Goal: Transaction & Acquisition: Purchase product/service

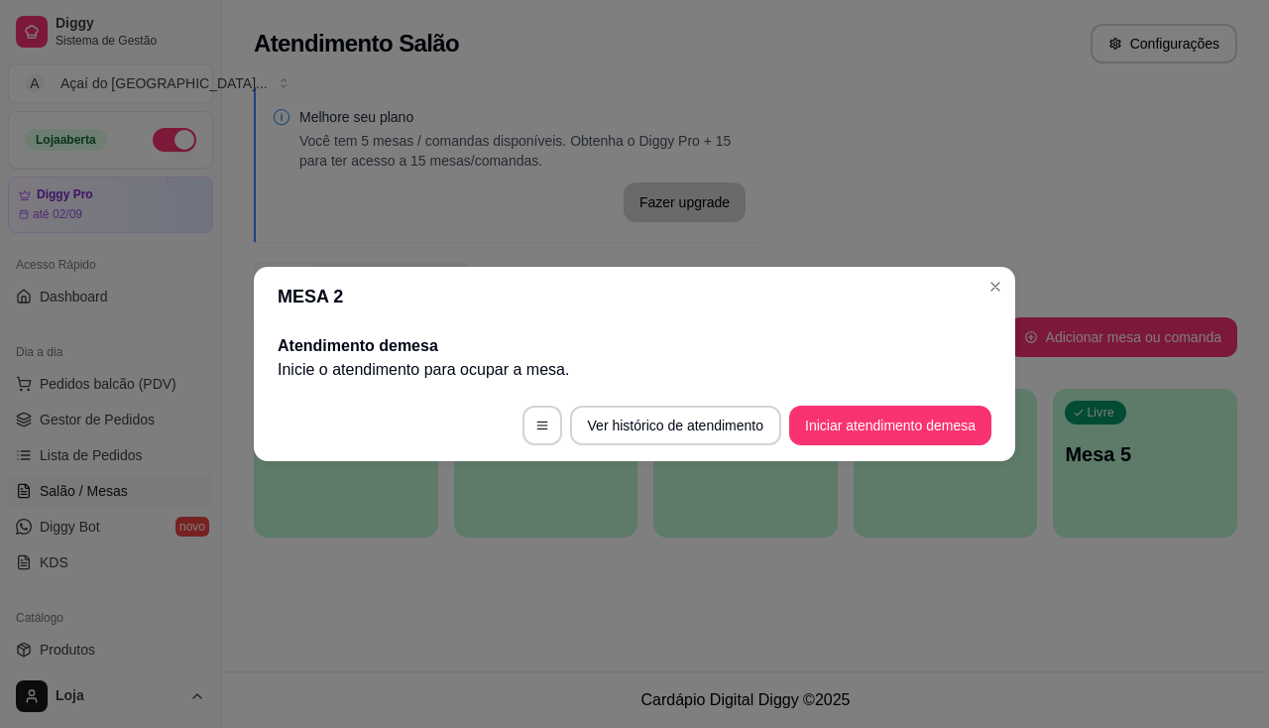
scroll to position [297, 0]
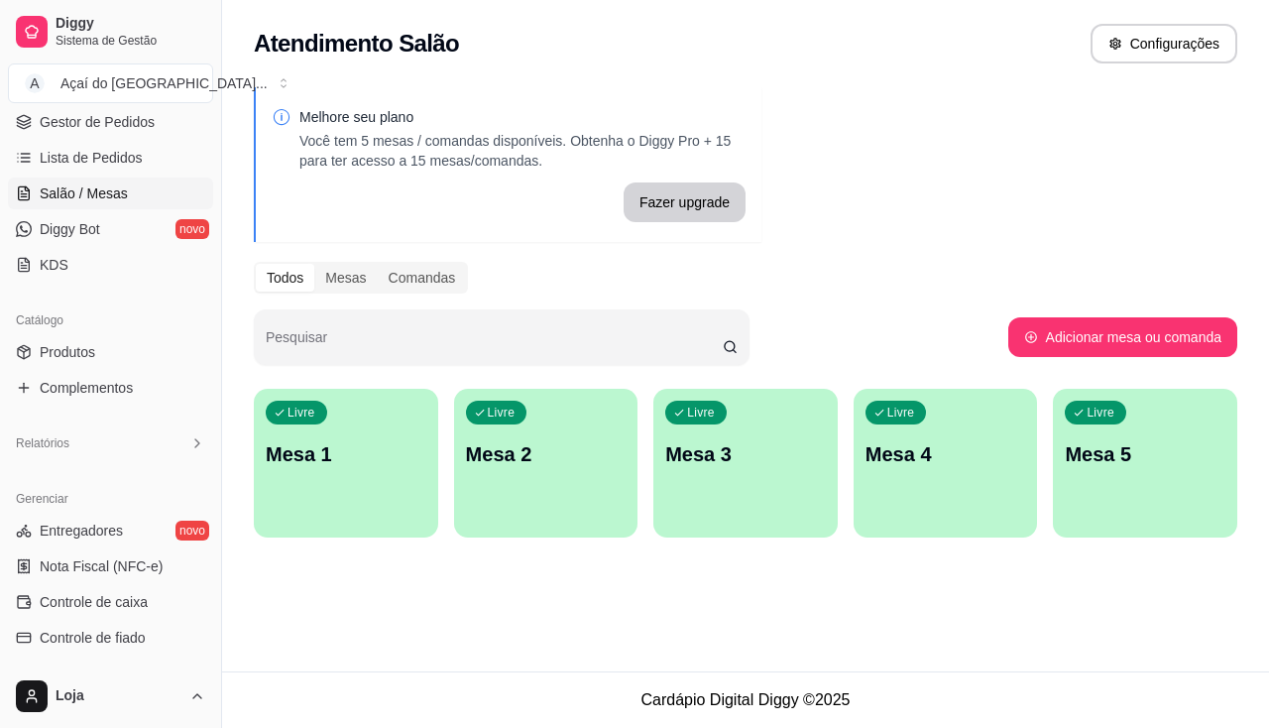
click at [322, 429] on div "Livre Mesa 1" at bounding box center [346, 451] width 184 height 125
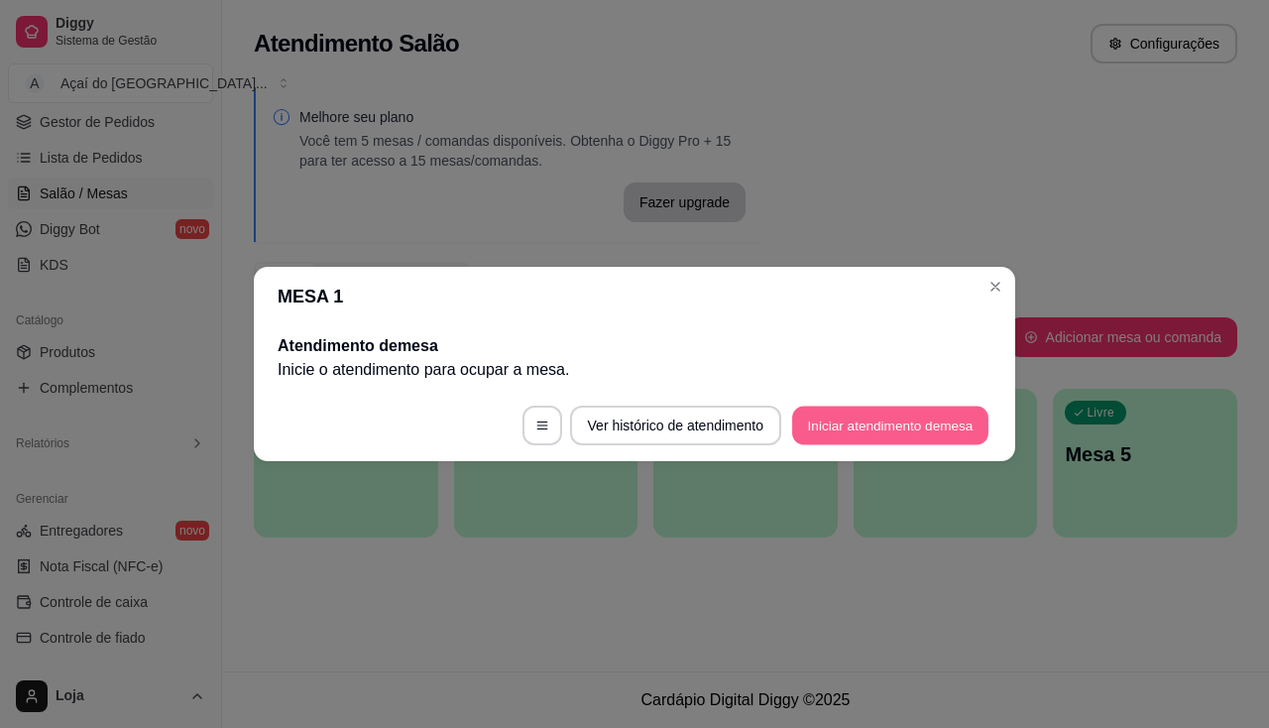
click at [879, 424] on button "Iniciar atendimento de mesa" at bounding box center [890, 426] width 196 height 39
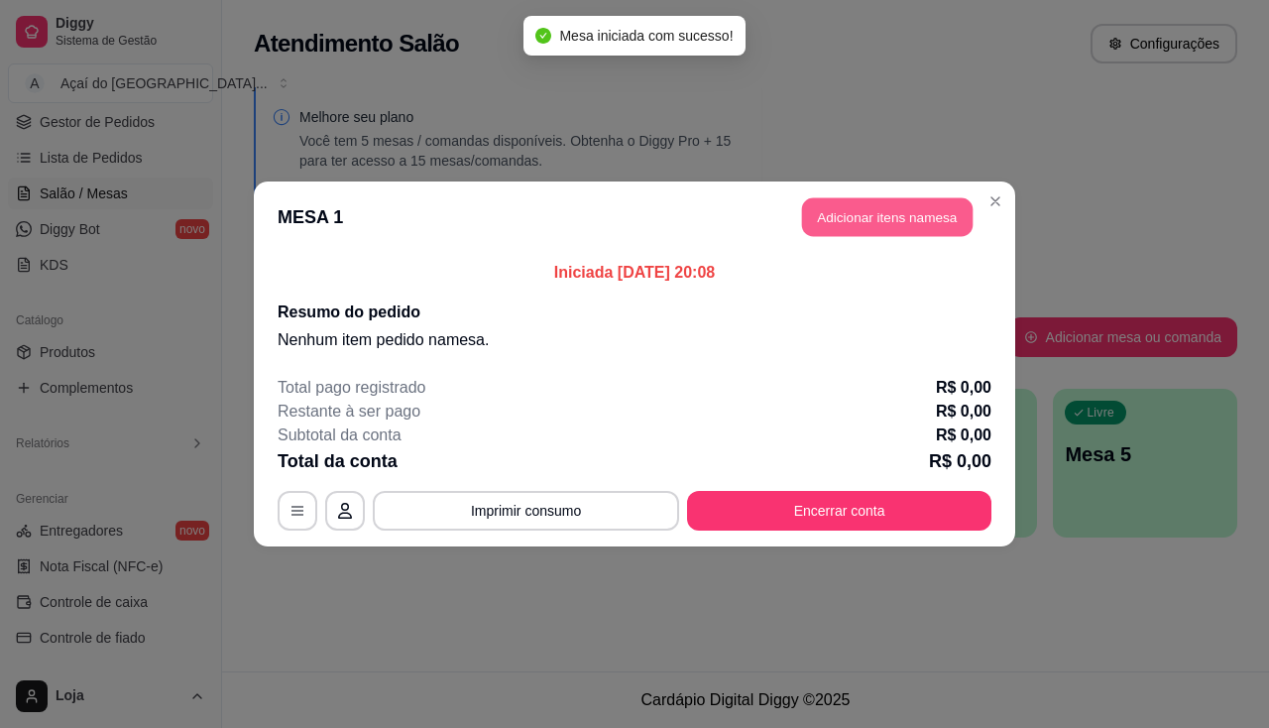
click at [855, 214] on button "Adicionar itens na mesa" at bounding box center [887, 217] width 171 height 39
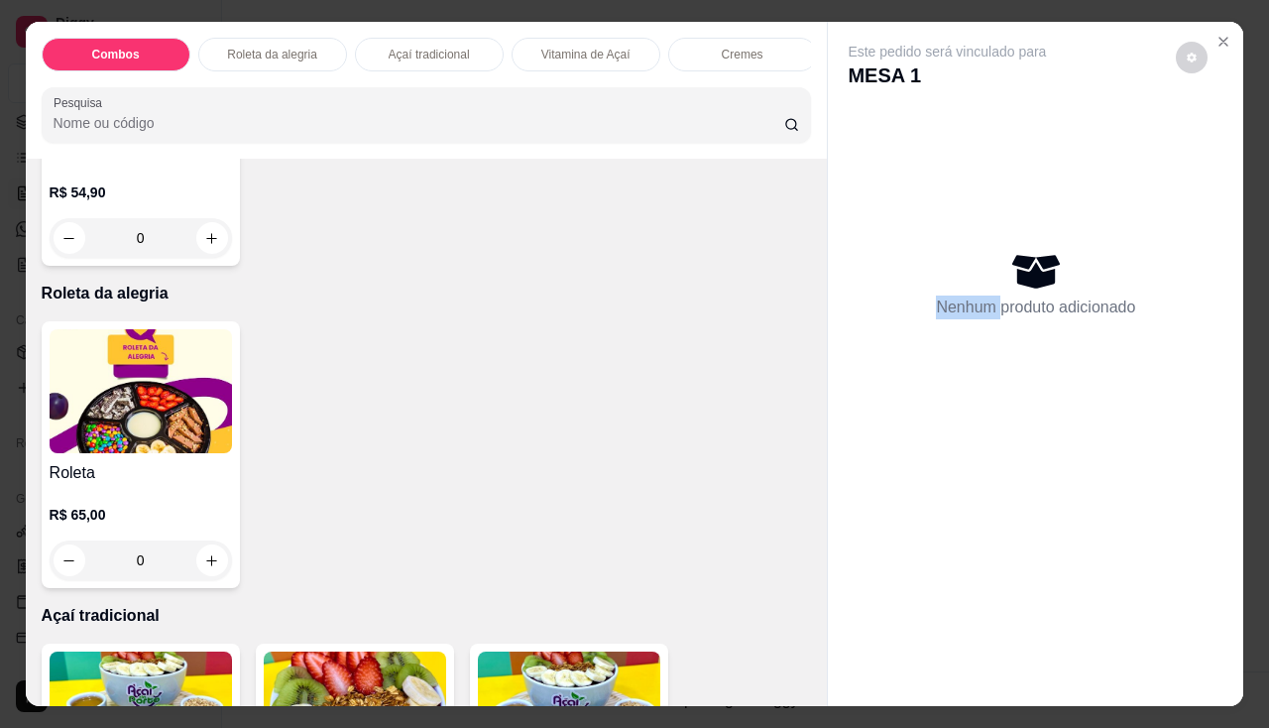
scroll to position [892, 0]
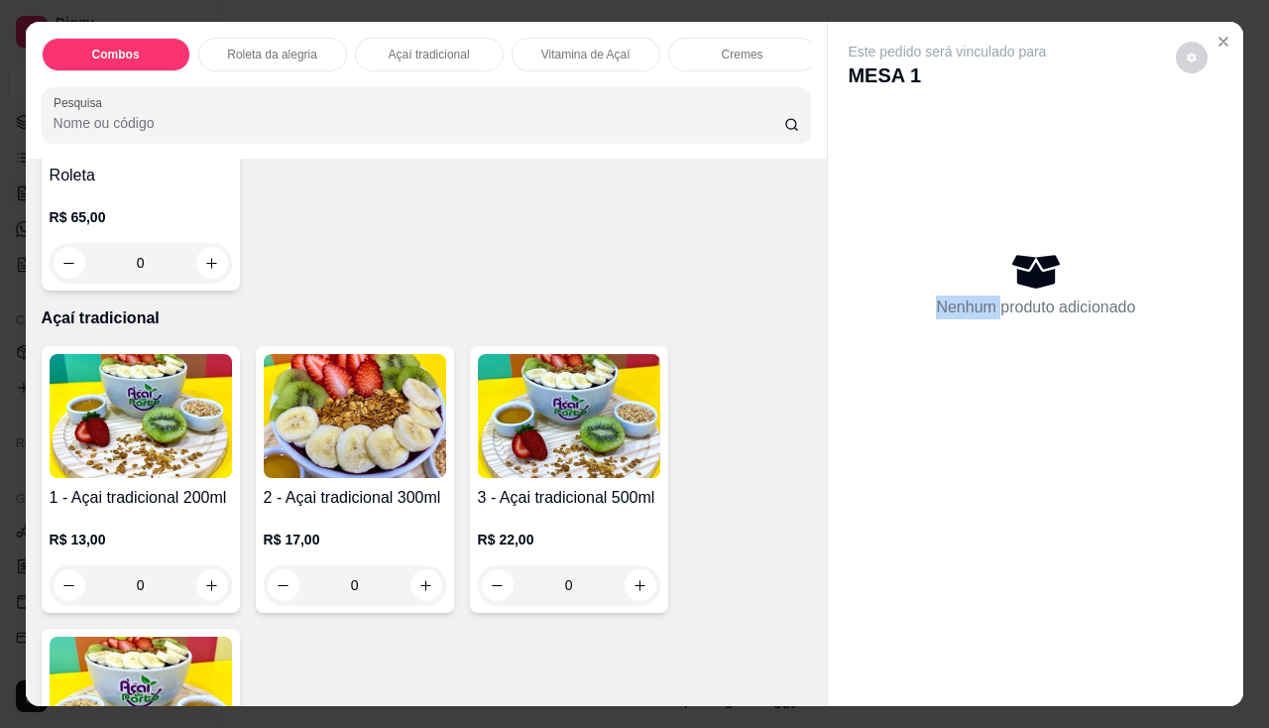
click at [50, 428] on img at bounding box center [141, 416] width 182 height 124
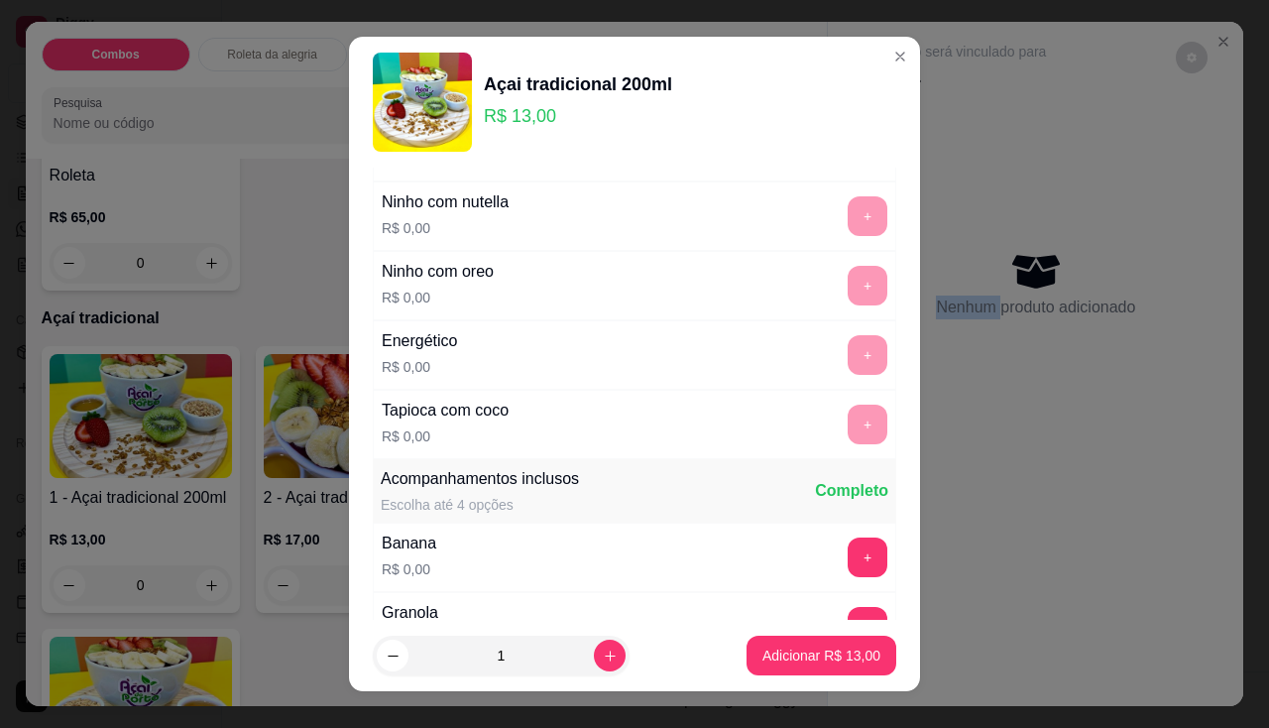
scroll to position [496, 0]
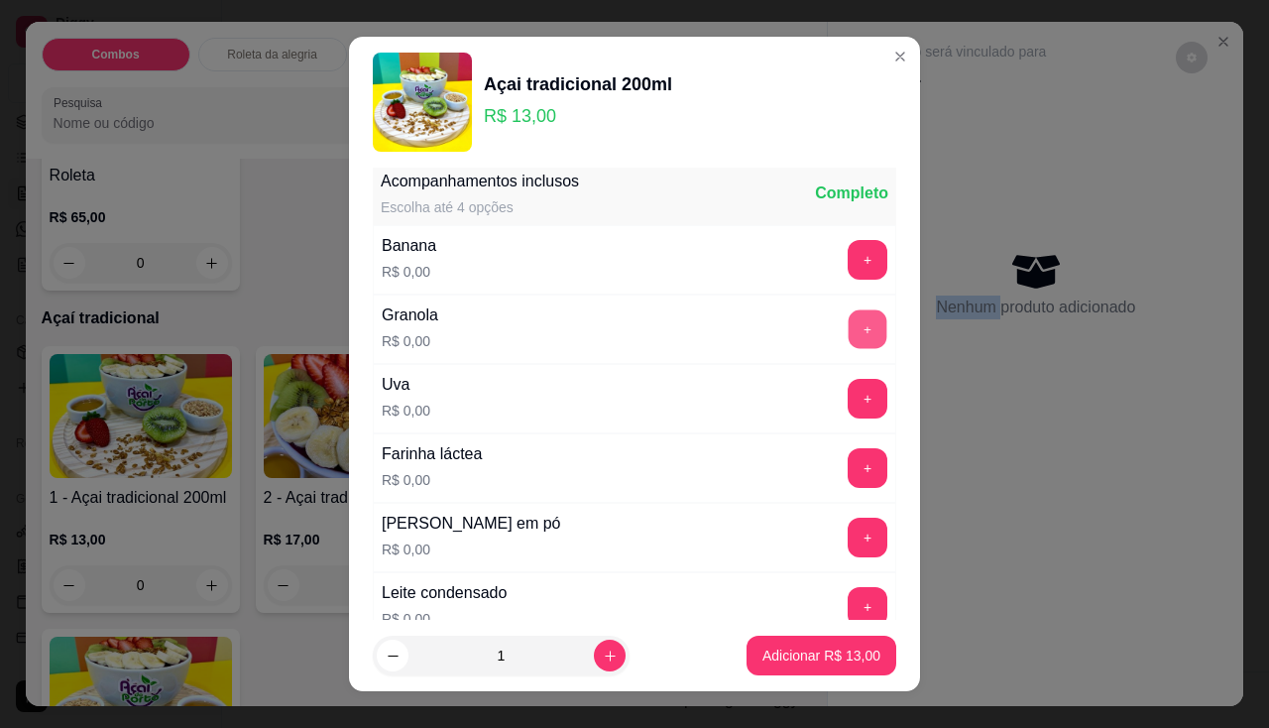
click at [849, 313] on button "+" at bounding box center [868, 328] width 39 height 39
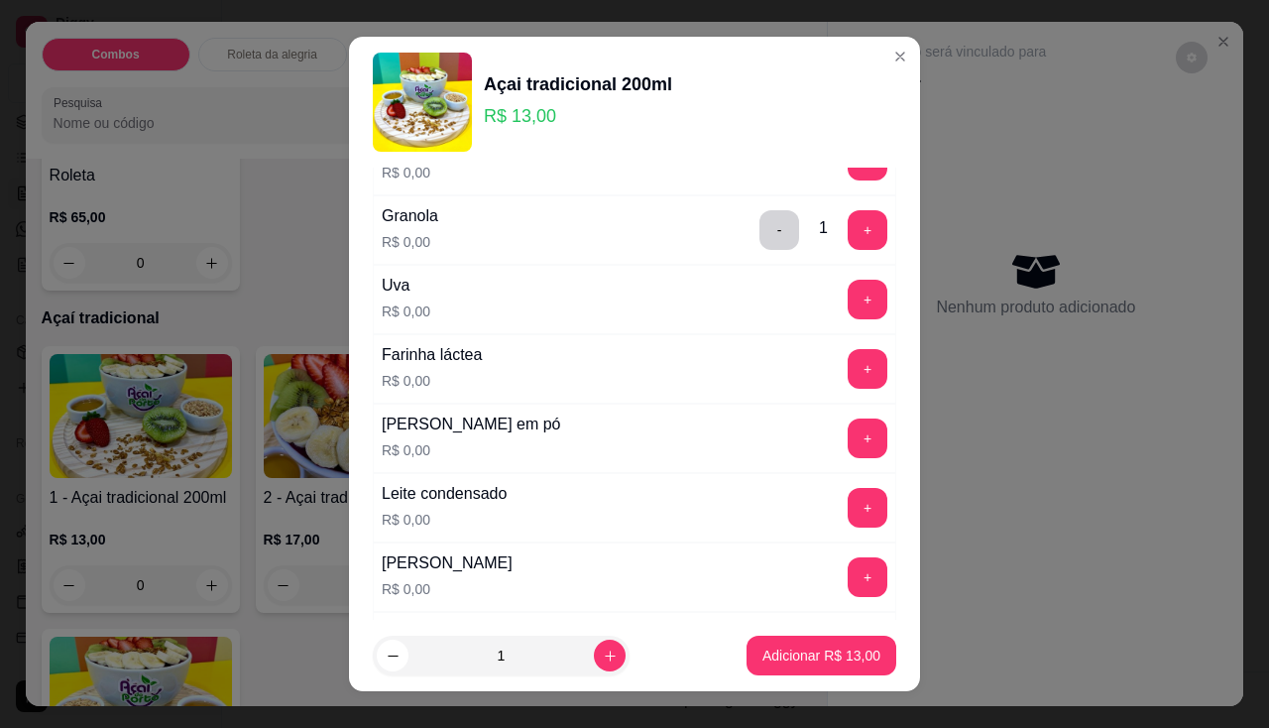
click at [856, 304] on div "+" at bounding box center [868, 300] width 56 height 40
click at [848, 305] on button "+" at bounding box center [868, 300] width 40 height 40
click at [849, 562] on button "+" at bounding box center [868, 576] width 39 height 39
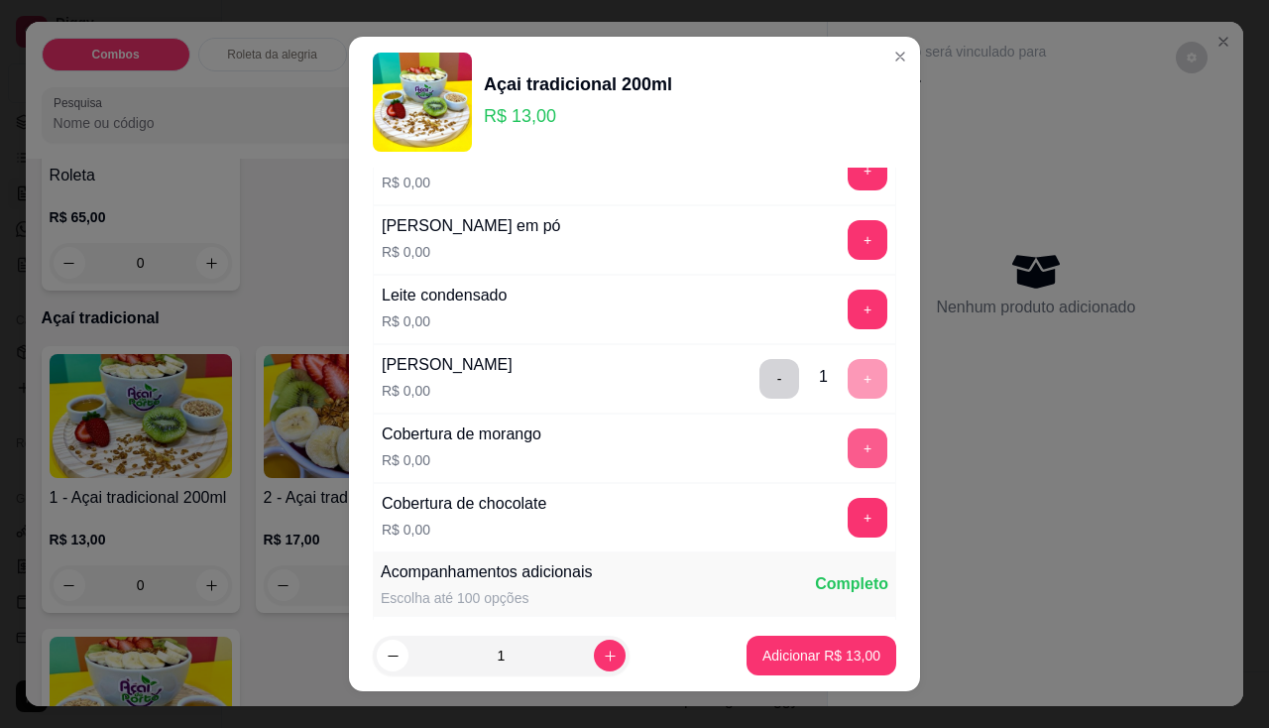
click at [848, 461] on button "+" at bounding box center [868, 448] width 40 height 40
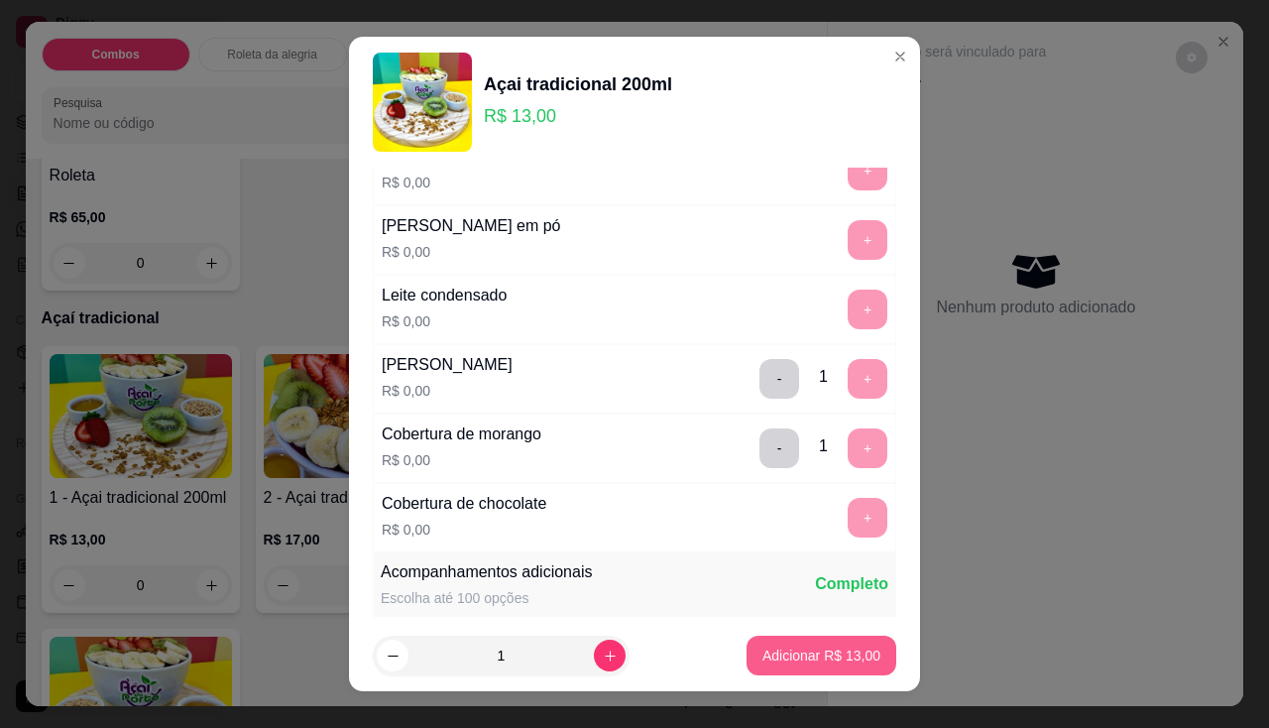
click at [837, 644] on button "Adicionar R$ 13,00" at bounding box center [822, 656] width 150 height 40
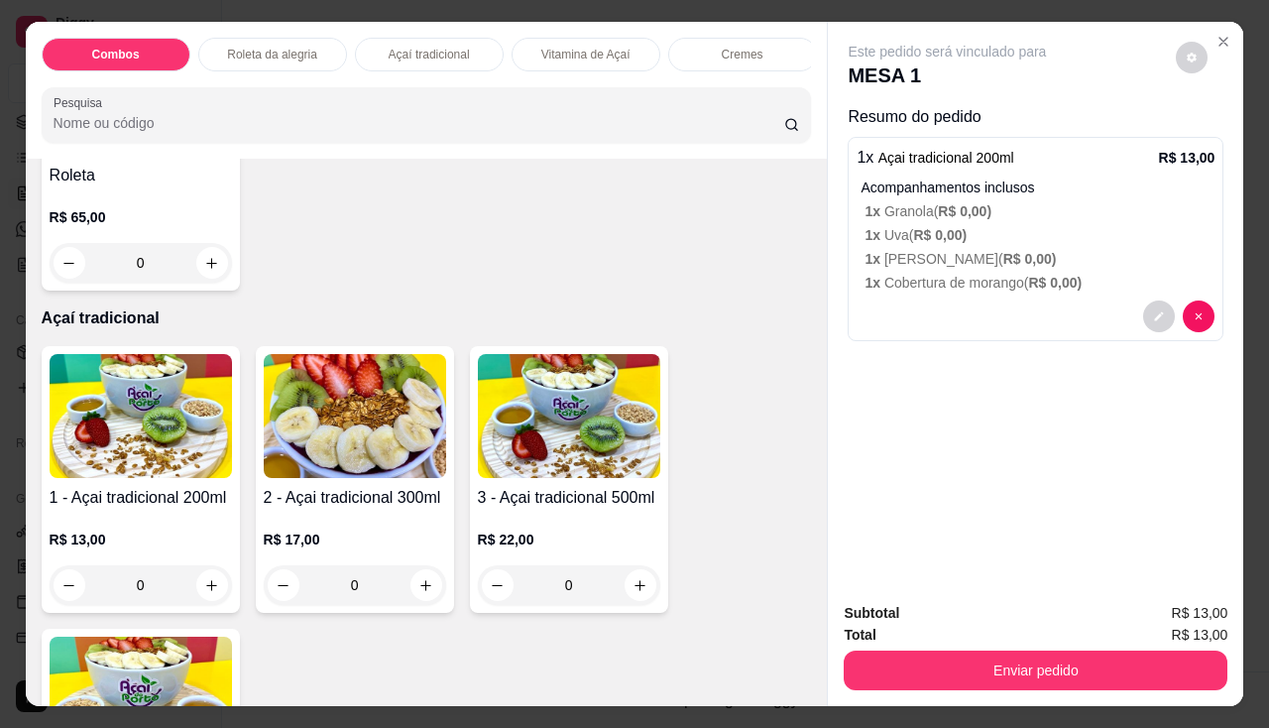
click at [122, 487] on div "1 - Açai tradicional 200ml R$ 13,00 0" at bounding box center [141, 479] width 198 height 267
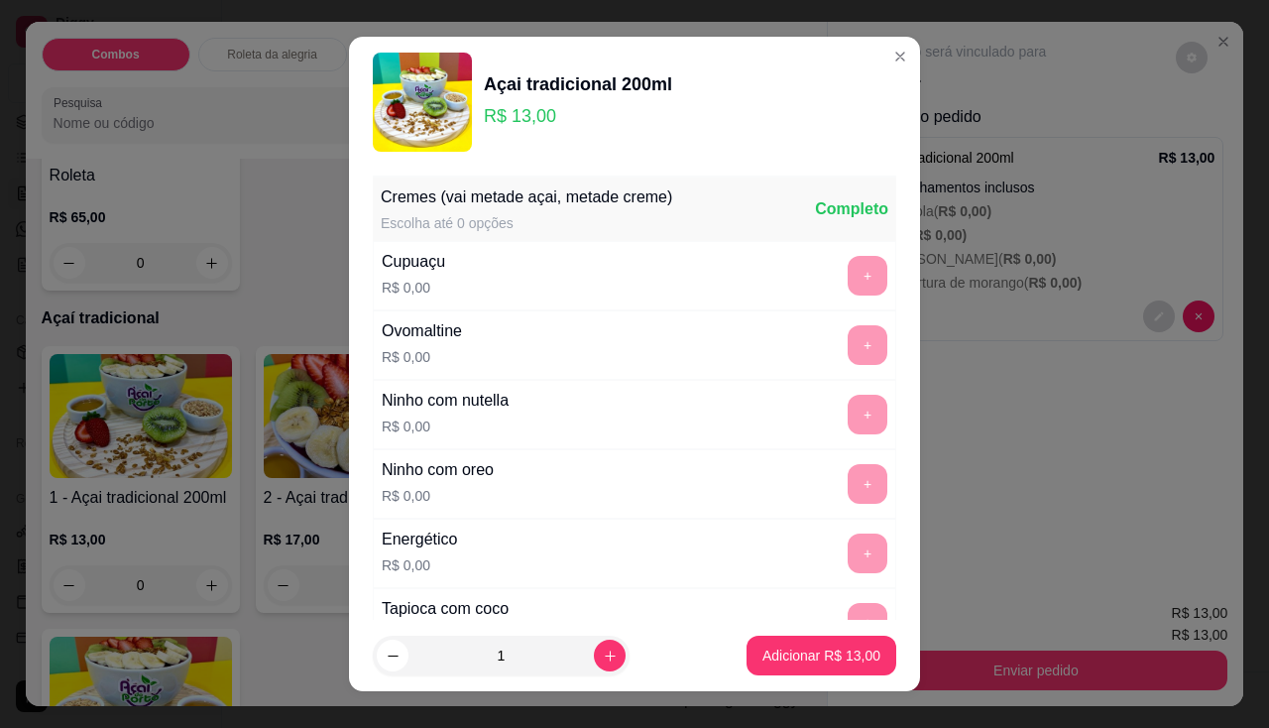
scroll to position [397, 0]
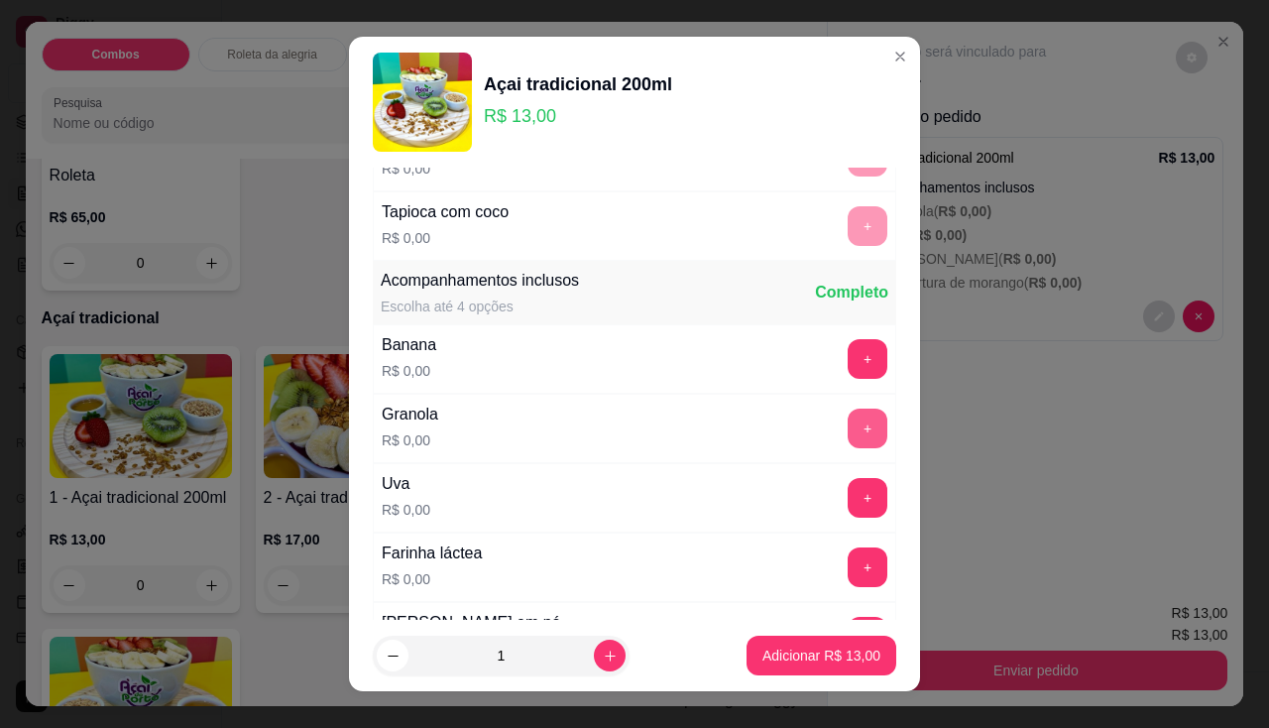
click at [848, 436] on button "+" at bounding box center [868, 429] width 40 height 40
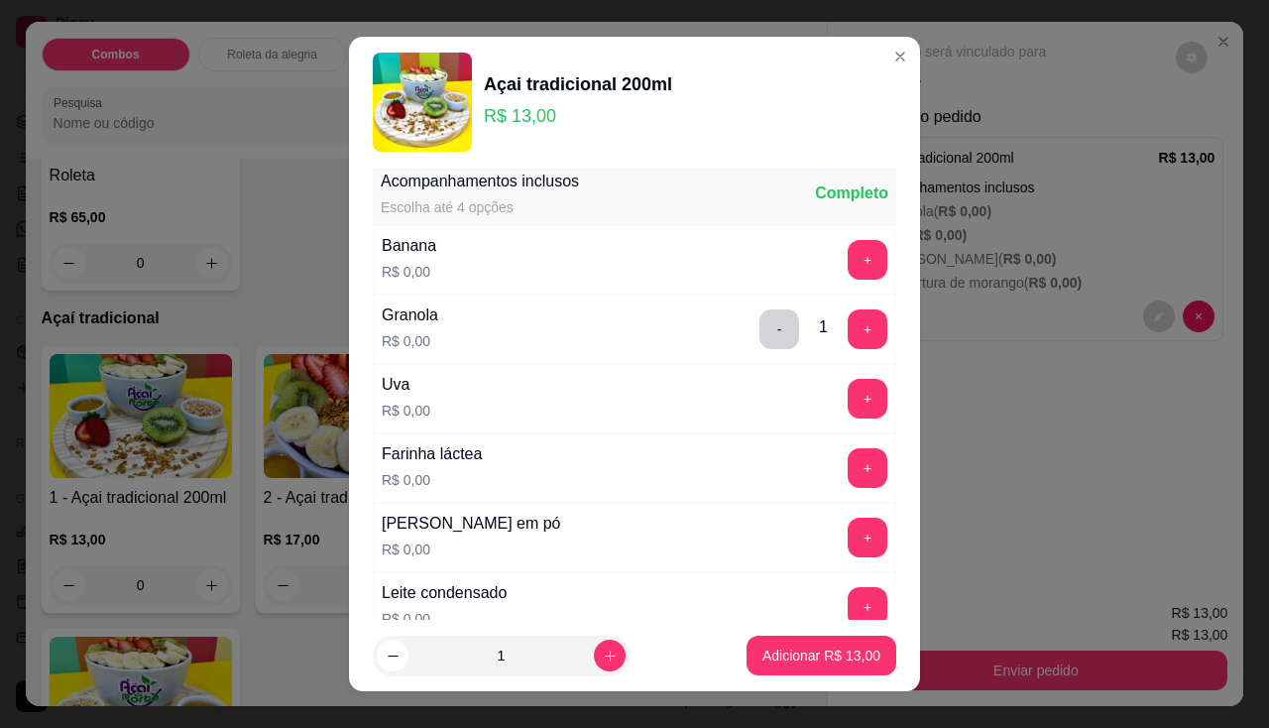
scroll to position [595, 0]
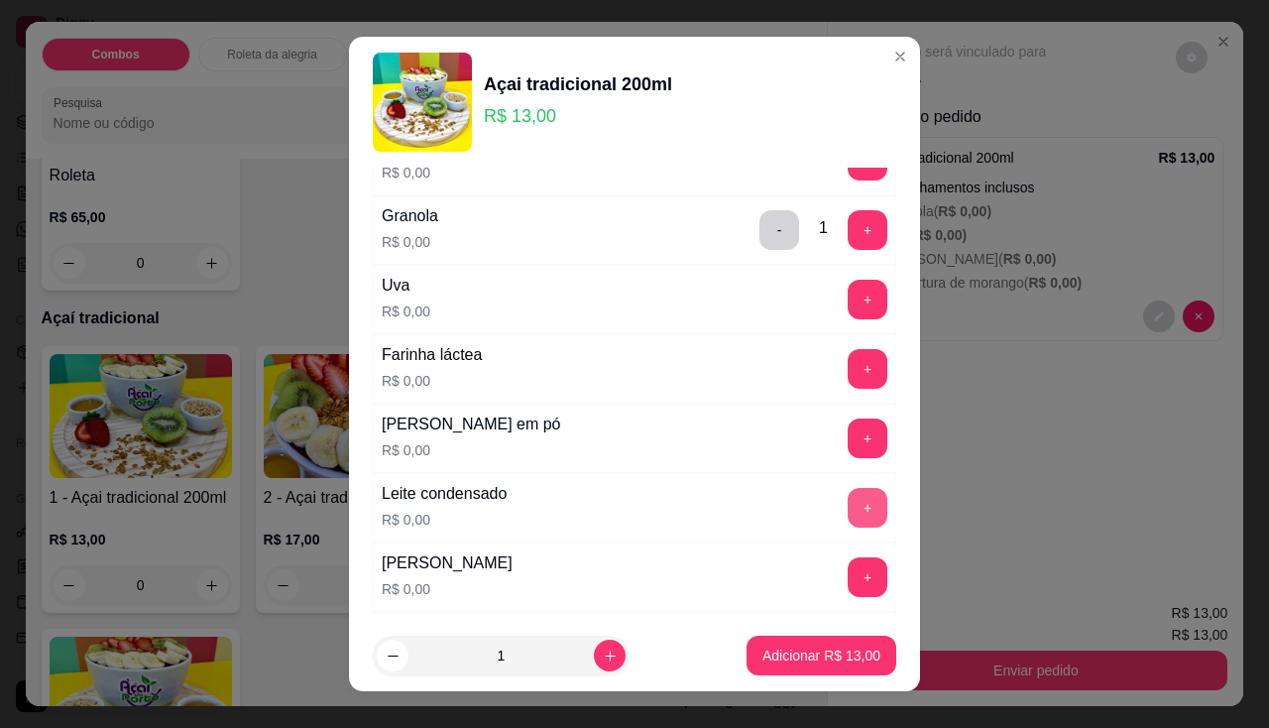
click at [848, 507] on button "+" at bounding box center [868, 508] width 40 height 40
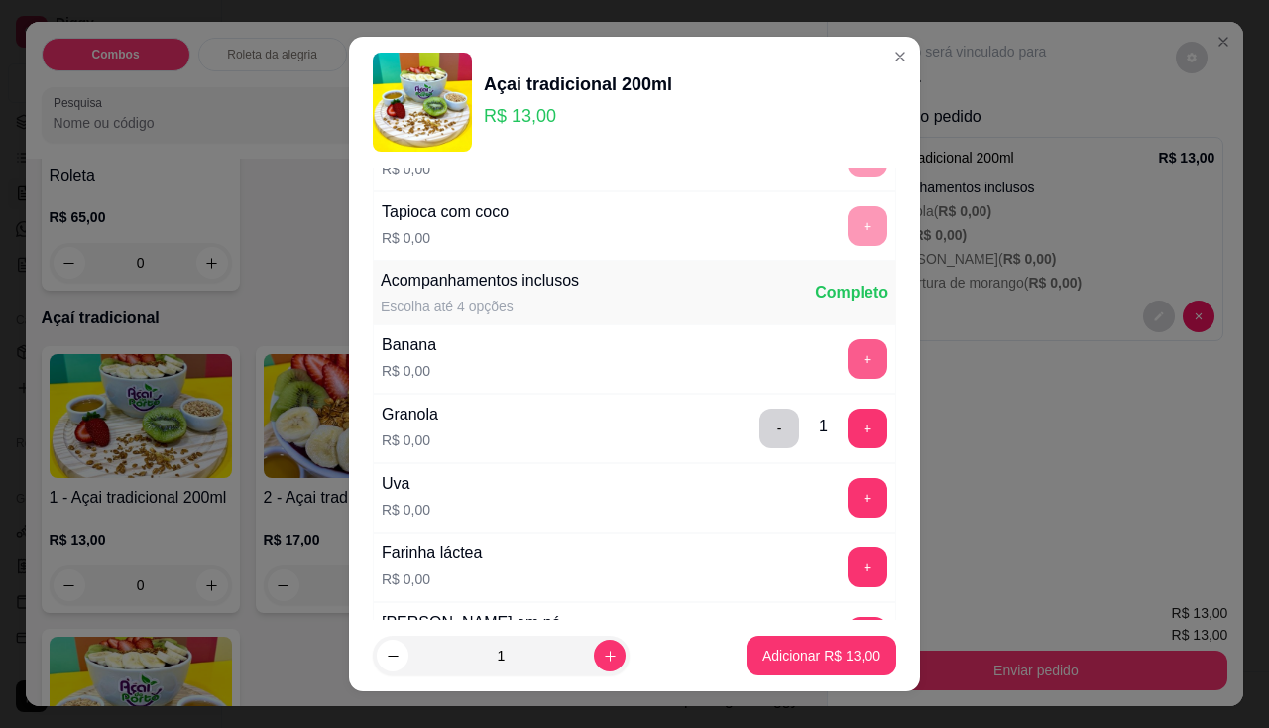
click at [848, 372] on button "+" at bounding box center [868, 359] width 40 height 40
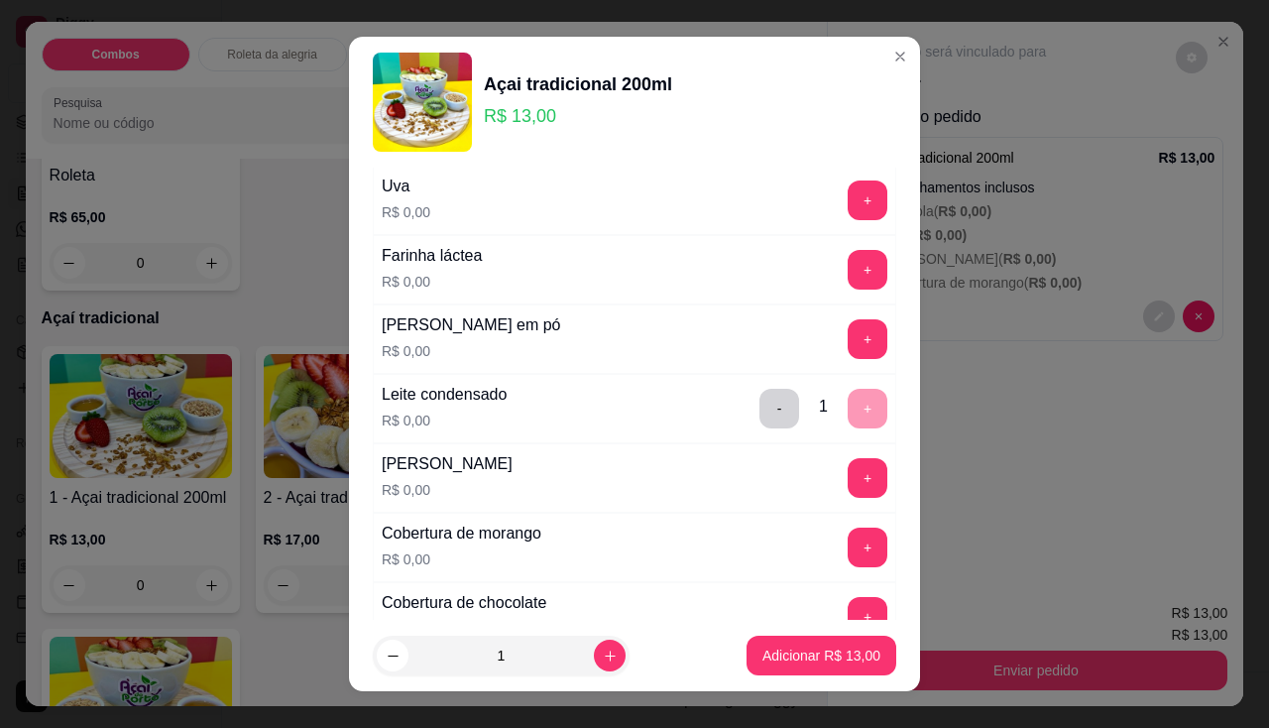
scroll to position [992, 0]
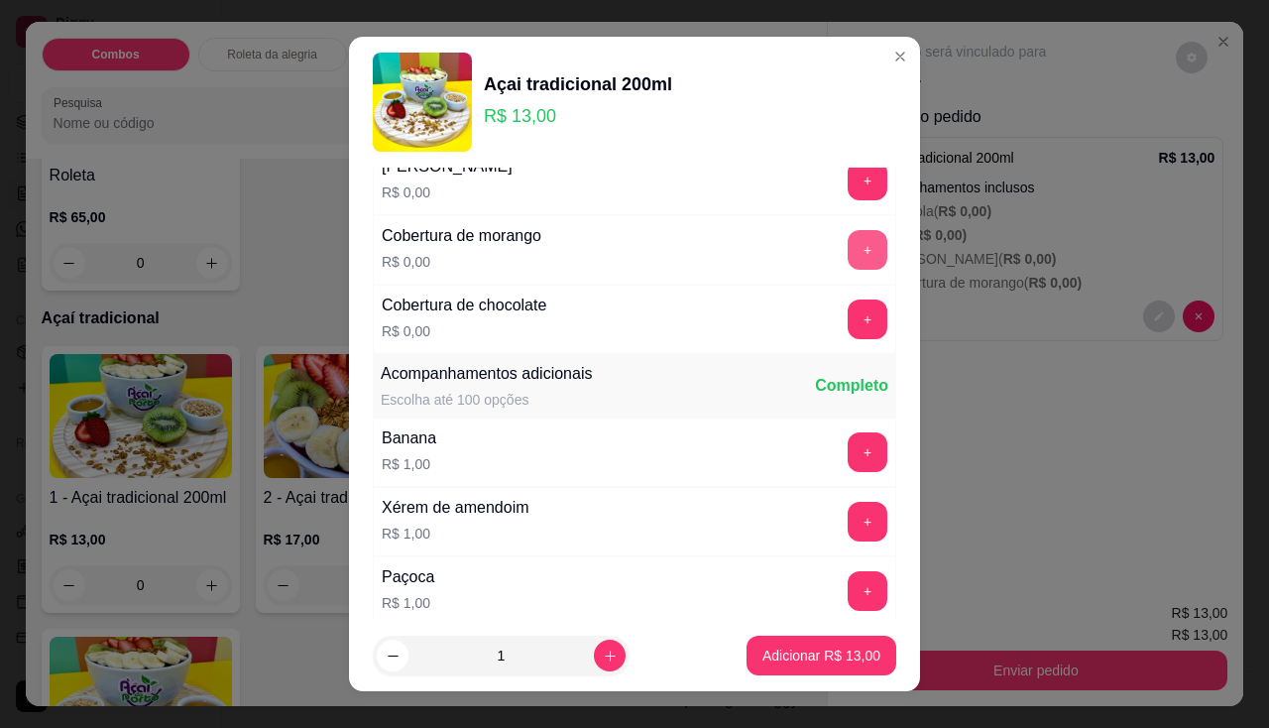
click at [848, 266] on button "+" at bounding box center [868, 250] width 40 height 40
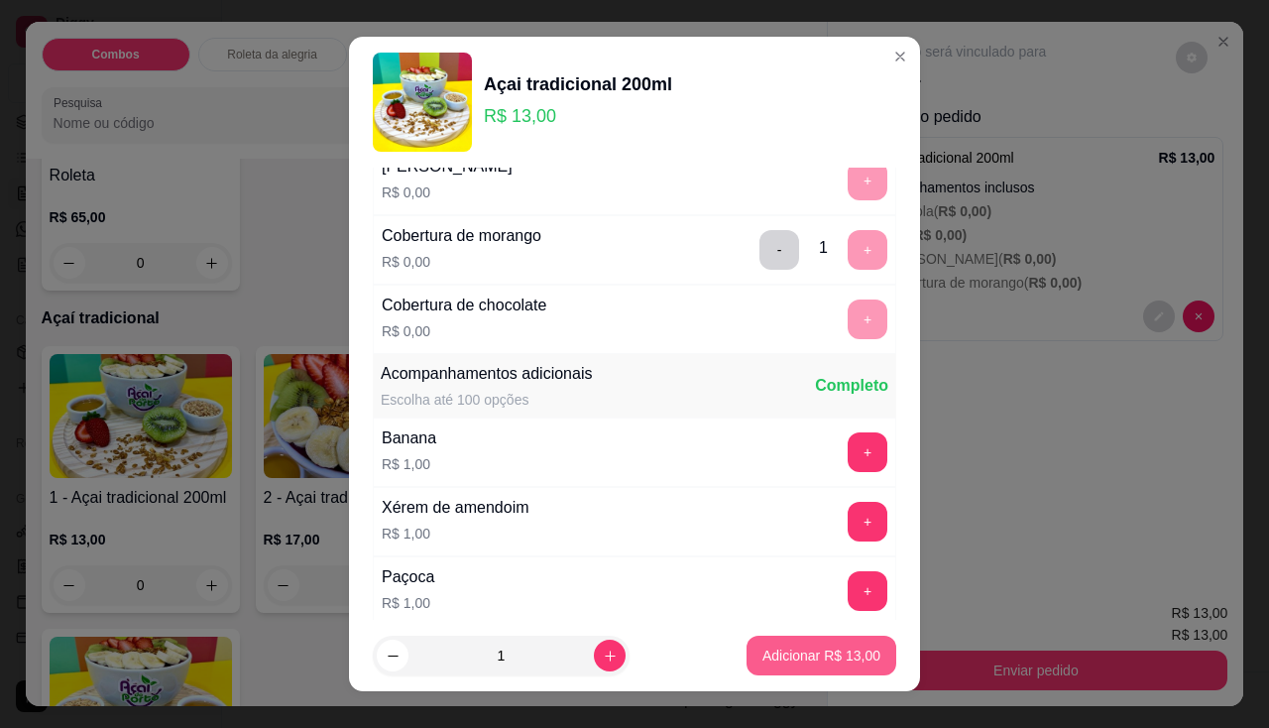
click at [773, 661] on p "Adicionar R$ 13,00" at bounding box center [821, 655] width 118 height 20
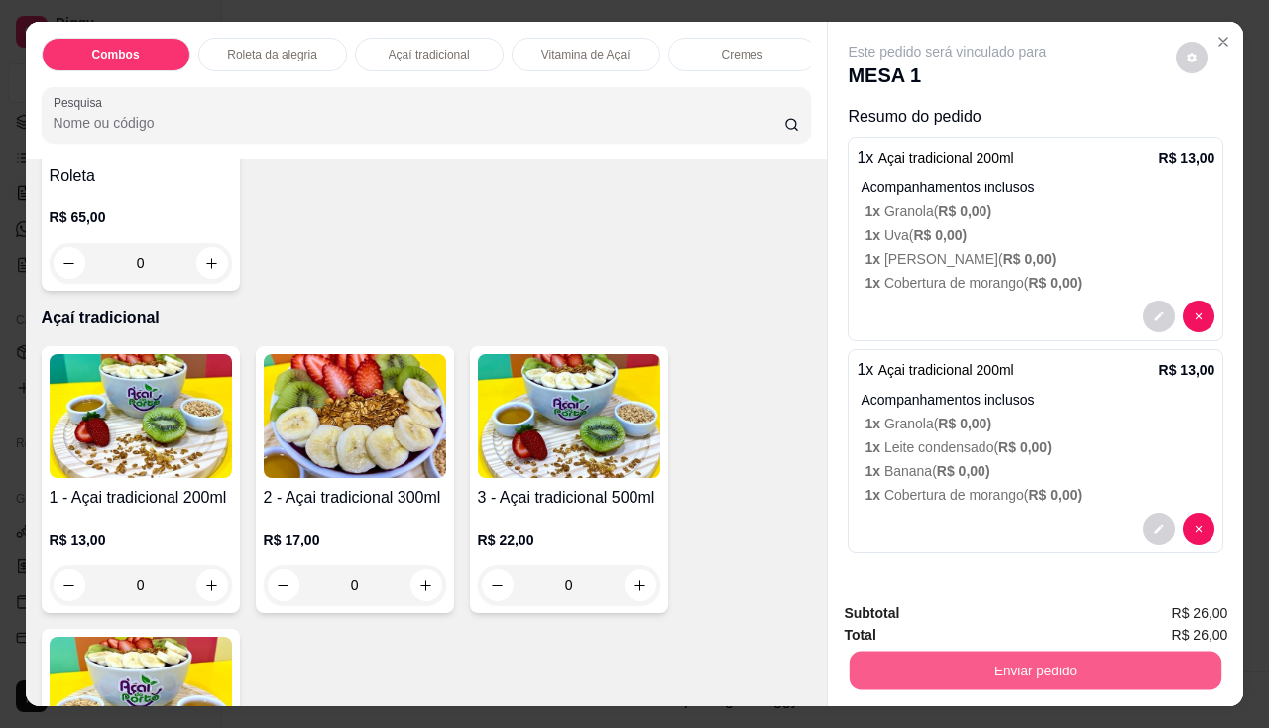
click at [957, 670] on button "Enviar pedido" at bounding box center [1036, 670] width 372 height 39
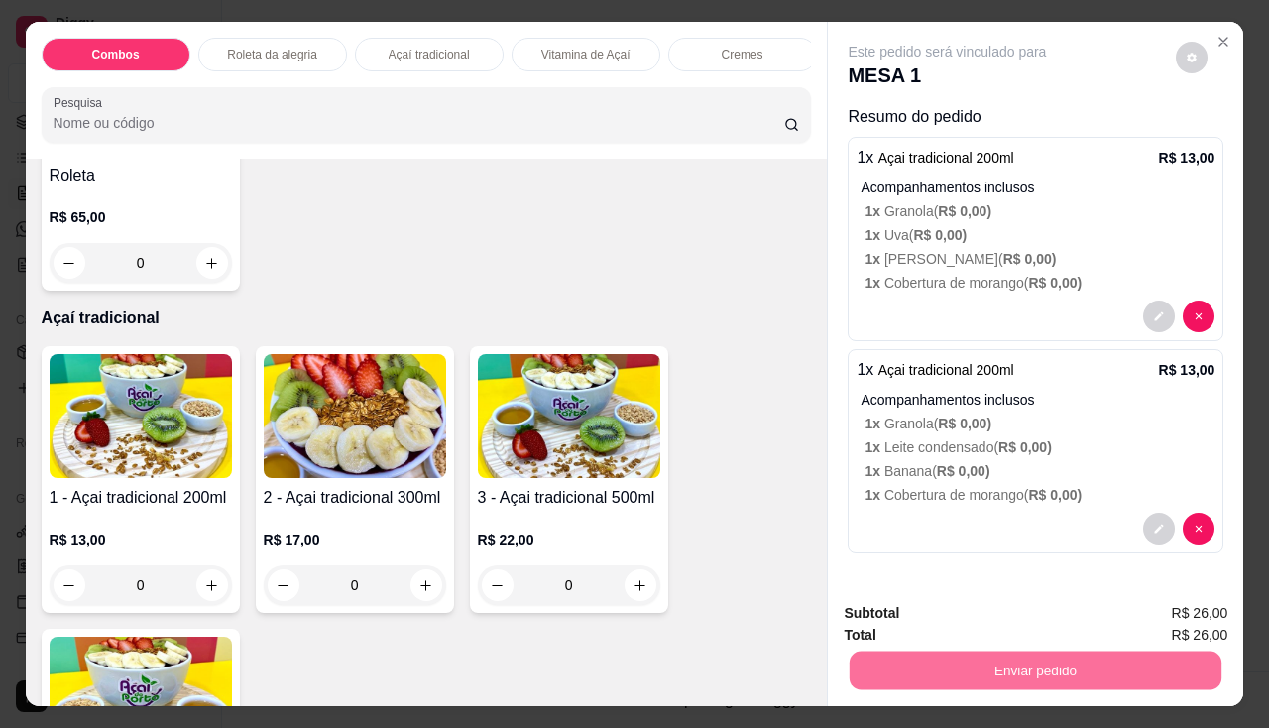
click at [953, 621] on button "Não registrar e enviar pedido" at bounding box center [971, 614] width 200 height 37
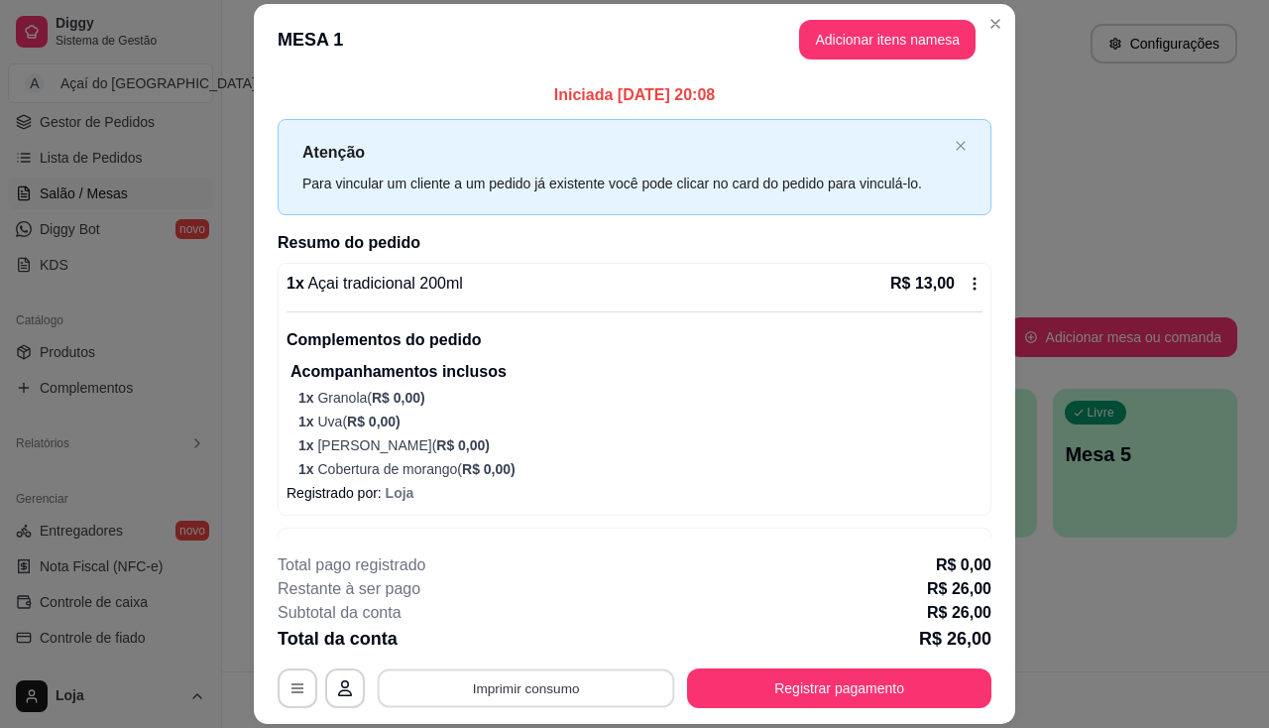
click at [473, 672] on button "Imprimir consumo" at bounding box center [526, 688] width 297 height 39
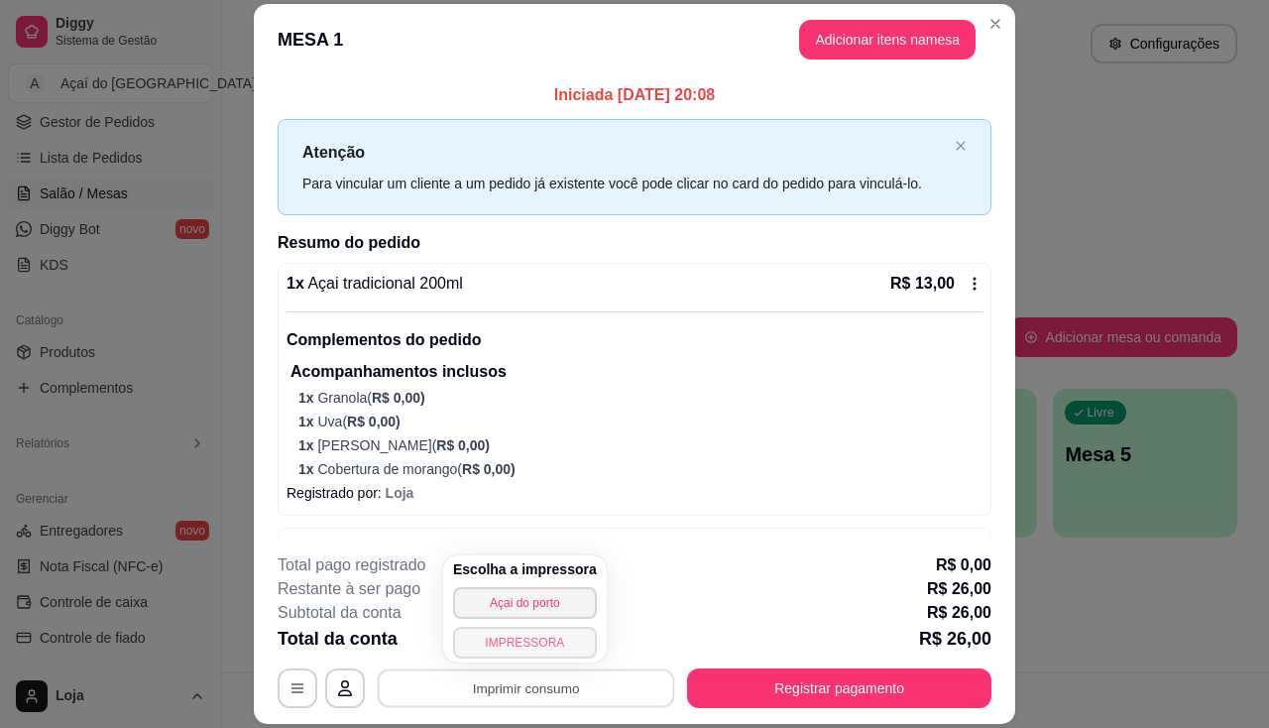
click at [501, 645] on button "IMPRESSORA" at bounding box center [525, 643] width 144 height 32
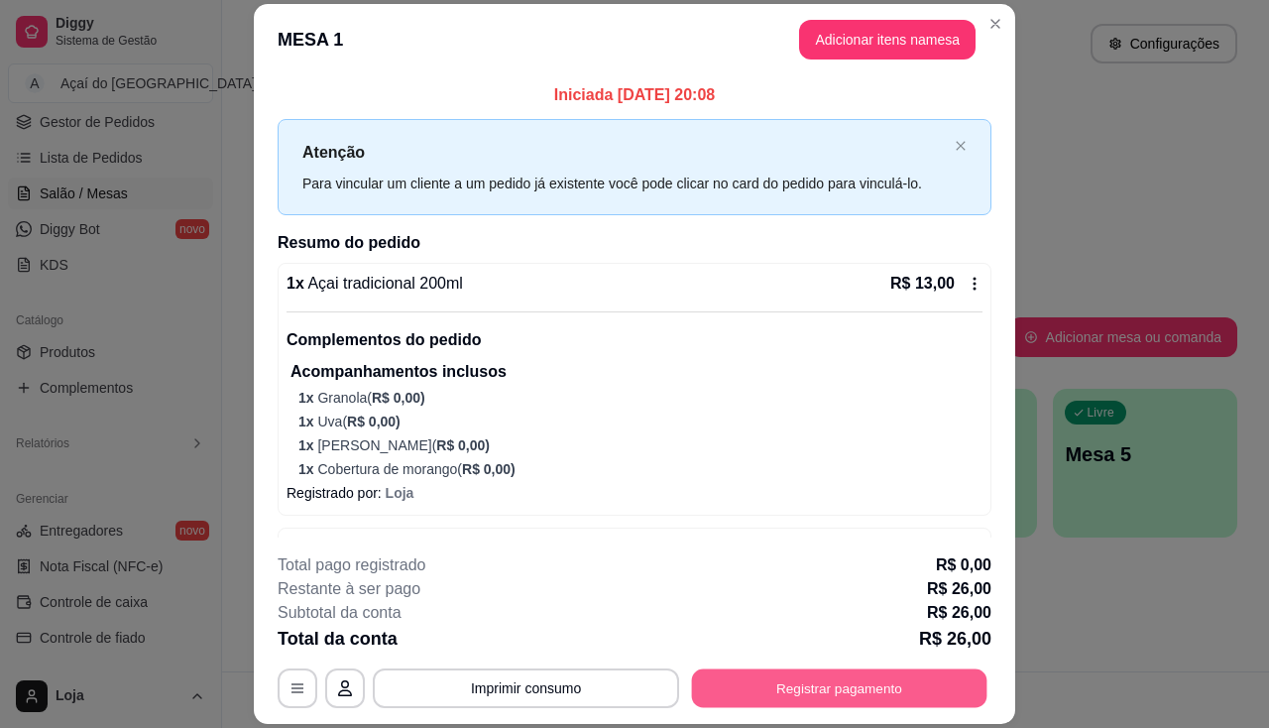
click at [766, 680] on button "Registrar pagamento" at bounding box center [839, 688] width 295 height 39
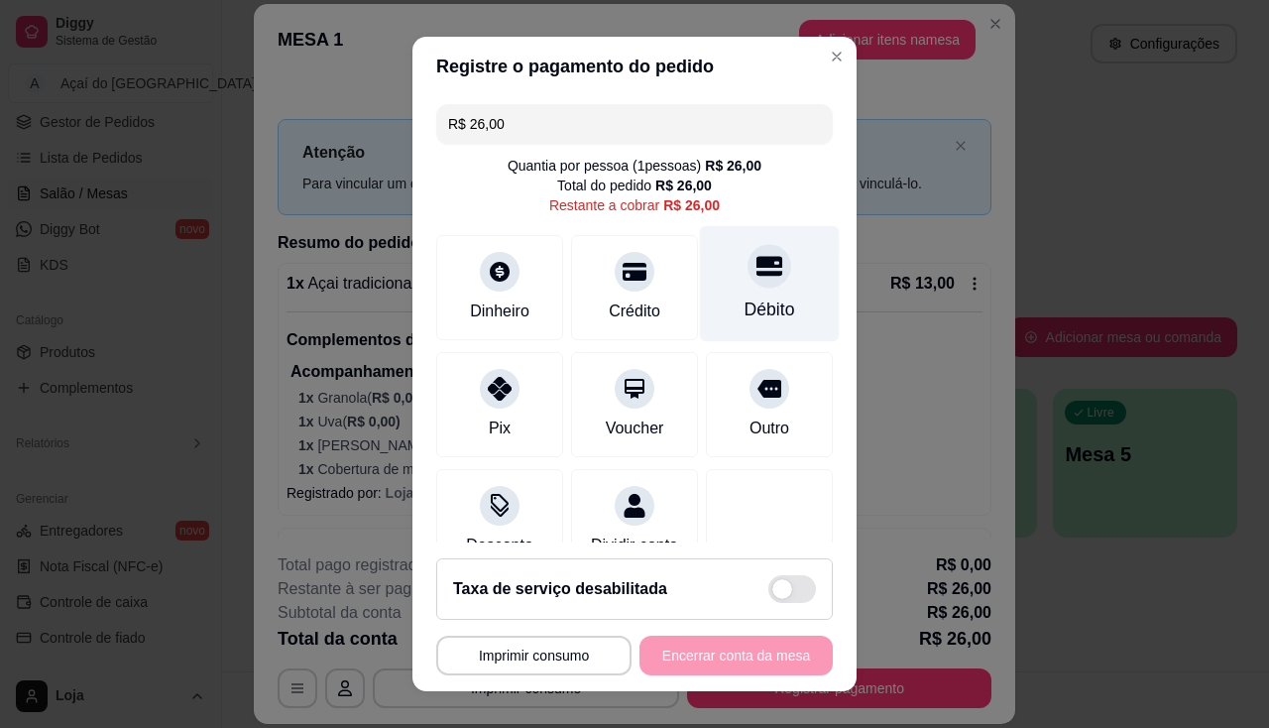
click at [757, 278] on icon at bounding box center [770, 266] width 26 height 26
type input "R$ 0,00"
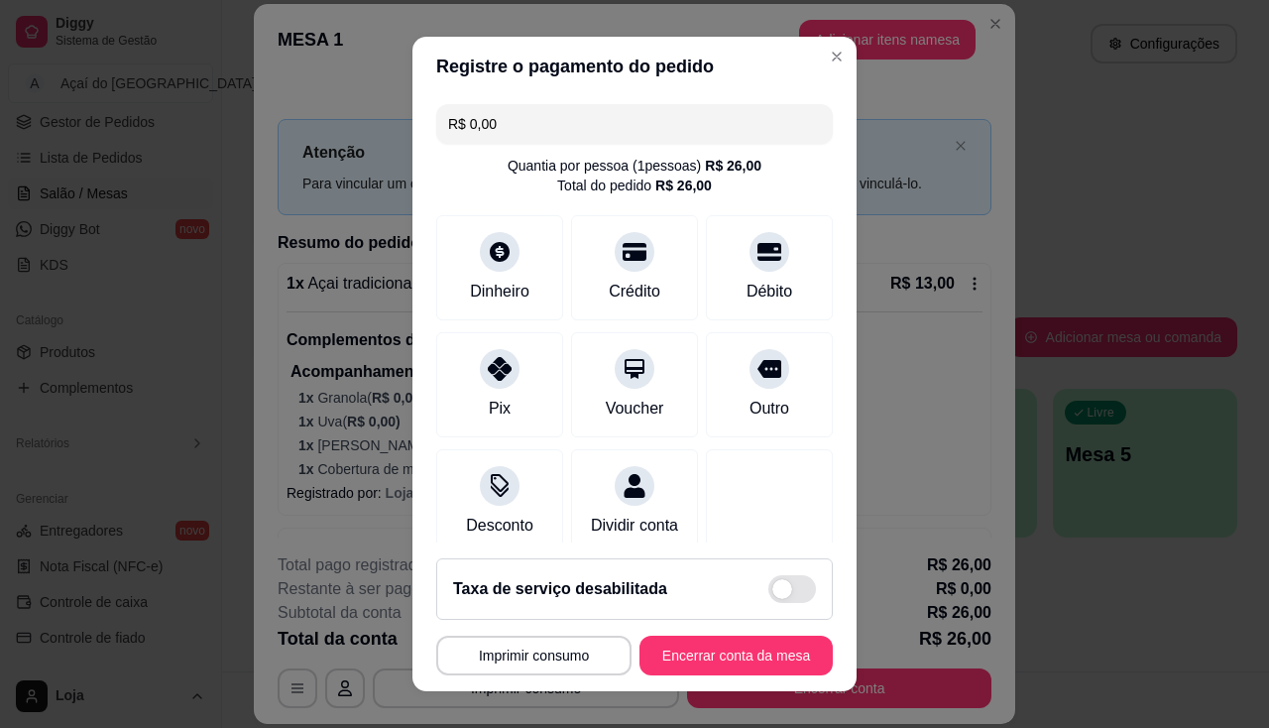
click at [796, 413] on div "R$ 0,00 Quantia por pessoa ( 1 pessoas) R$ 26,00 Total do pedido R$ 26,00 Dinhe…" at bounding box center [634, 319] width 444 height 447
click at [719, 262] on div "Débito" at bounding box center [770, 263] width 140 height 116
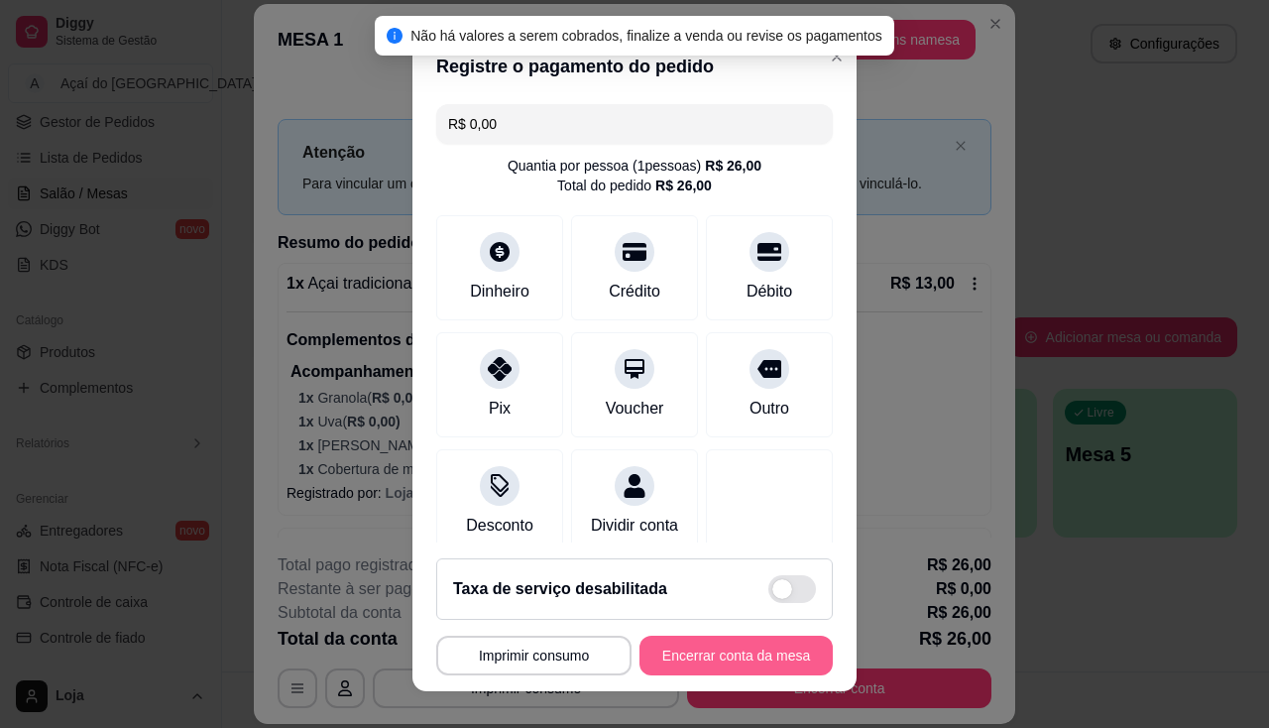
click at [715, 668] on button "Encerrar conta da mesa" at bounding box center [736, 656] width 193 height 40
